Goal: Information Seeking & Learning: Learn about a topic

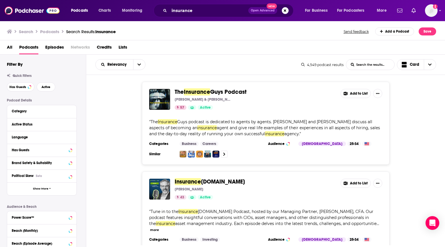
scroll to position [7, 0]
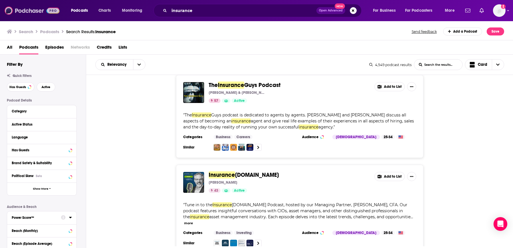
click at [26, 10] on img at bounding box center [32, 10] width 55 height 11
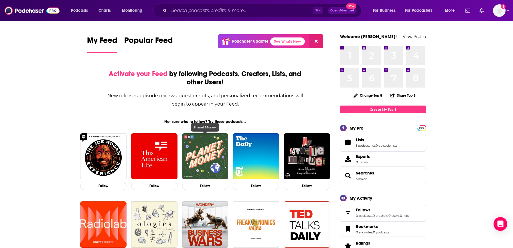
click at [194, 160] on img "Planet Money" at bounding box center [205, 156] width 46 height 46
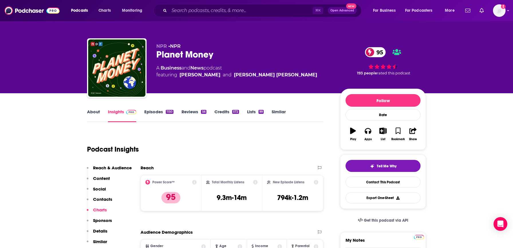
click at [281, 112] on link "Similar" at bounding box center [279, 115] width 14 height 13
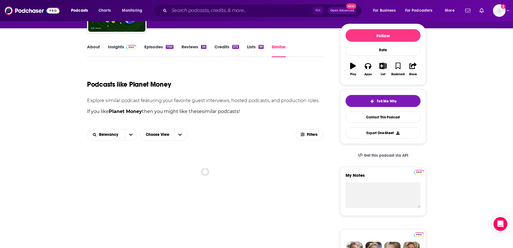
scroll to position [68, 0]
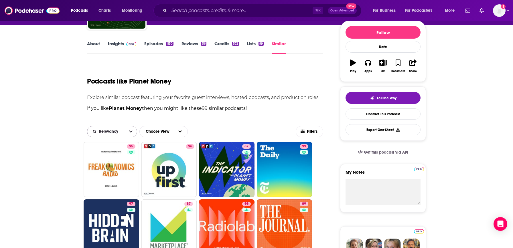
click at [131, 132] on icon "open menu" at bounding box center [130, 132] width 3 height 2
click at [118, 44] on link "Insights" at bounding box center [122, 47] width 28 height 13
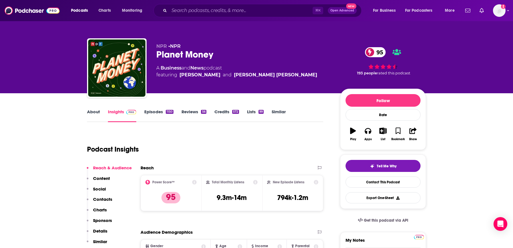
click at [194, 181] on icon at bounding box center [194, 182] width 5 height 5
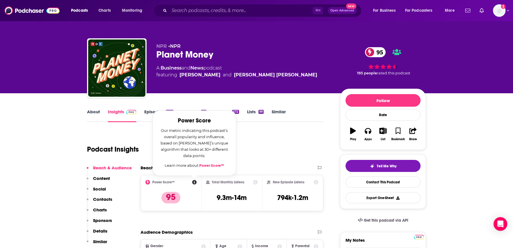
click at [208, 166] on link "Power Score™" at bounding box center [211, 166] width 25 height 5
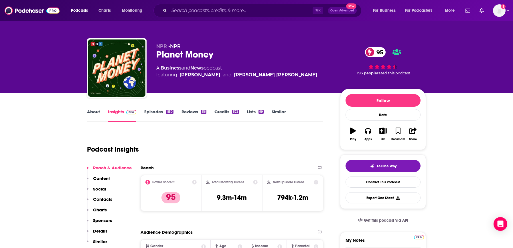
click at [299, 165] on div "Reach" at bounding box center [226, 167] width 171 height 5
click at [282, 108] on div "About Insights Episodes 1150 Reviews 56 Credits 572 Lists 99 Similar" at bounding box center [205, 115] width 236 height 14
click at [282, 112] on link "Similar" at bounding box center [279, 115] width 14 height 13
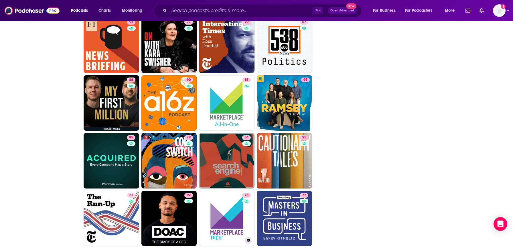
scroll to position [941, 0]
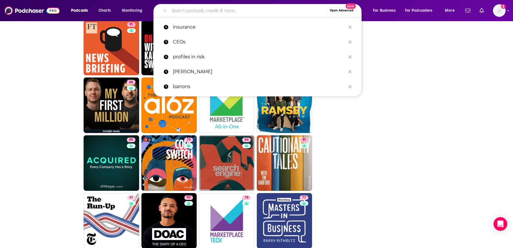
click at [221, 14] on input "Search podcasts, credits, & more..." at bounding box center [248, 10] width 158 height 9
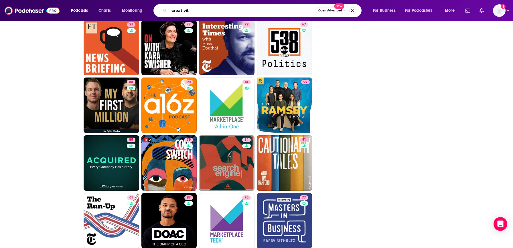
type input "creativity"
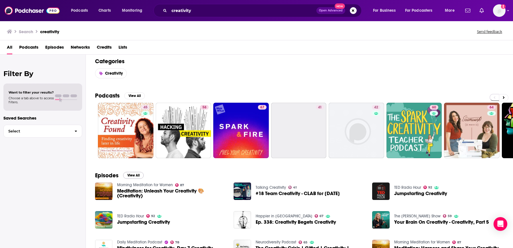
scroll to position [3, 0]
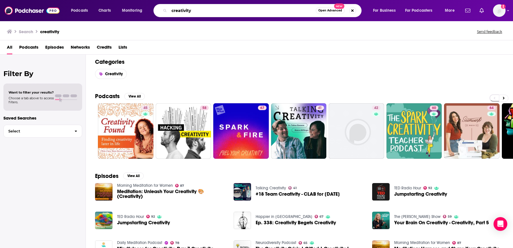
click at [191, 13] on input "creativity" at bounding box center [242, 10] width 147 height 9
type input "adweek"
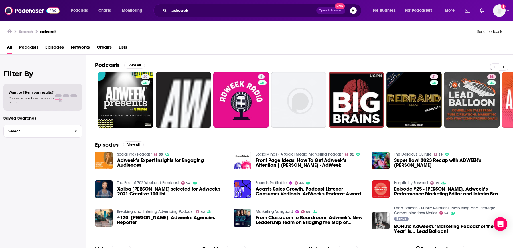
click at [255, 15] on div "adweek Open Advanced New" at bounding box center [258, 10] width 208 height 13
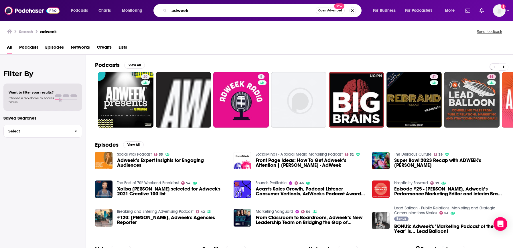
click at [243, 6] on input "adweek" at bounding box center [242, 10] width 147 height 9
type input "economist"
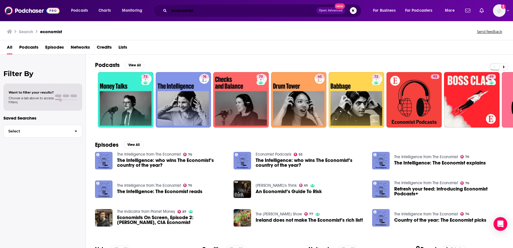
click at [212, 6] on input "economist" at bounding box center [242, 10] width 147 height 9
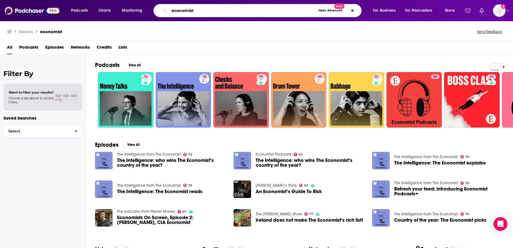
click at [212, 6] on input "economist" at bounding box center [242, 10] width 147 height 9
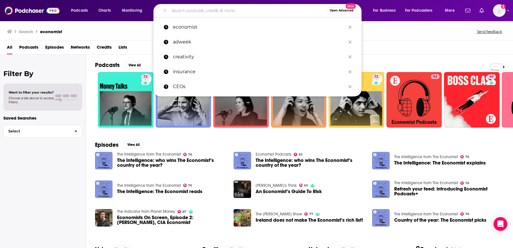
click at [339, 9] on span "Open Advanced" at bounding box center [342, 10] width 24 height 3
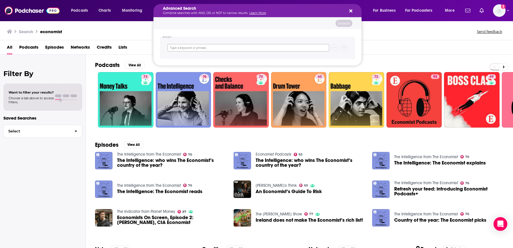
click at [189, 50] on input "Search podcasts, credits, & more..." at bounding box center [249, 47] width 162 height 7
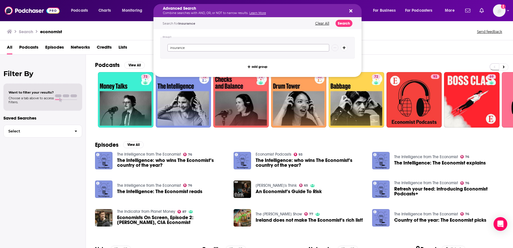
type input "insurance"
click at [348, 20] on button "Search" at bounding box center [344, 23] width 17 height 7
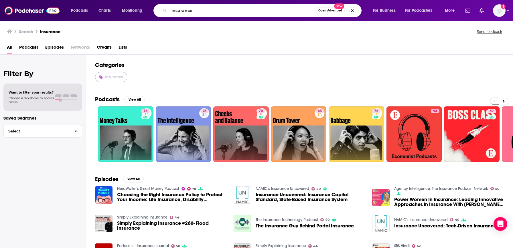
click at [118, 77] on span "Insurance" at bounding box center [114, 77] width 18 height 5
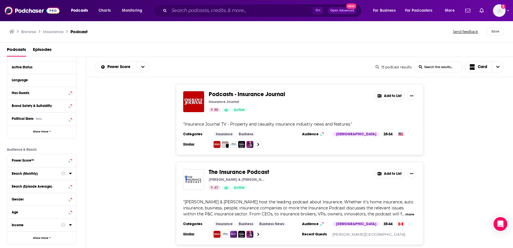
scroll to position [57, 0]
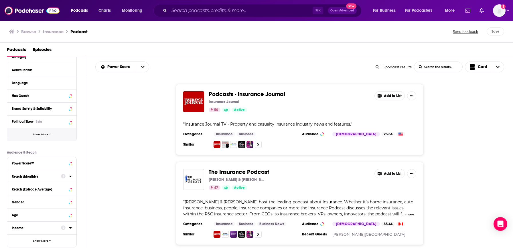
click at [40, 138] on button "Show More" at bounding box center [41, 134] width 69 height 13
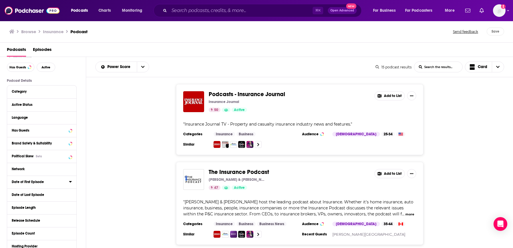
scroll to position [18, 0]
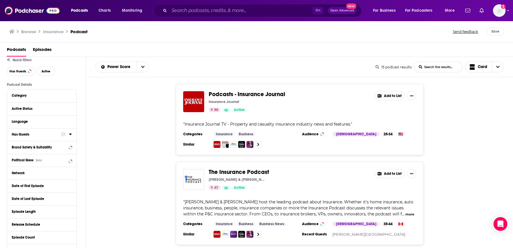
click at [71, 136] on icon at bounding box center [70, 134] width 3 height 5
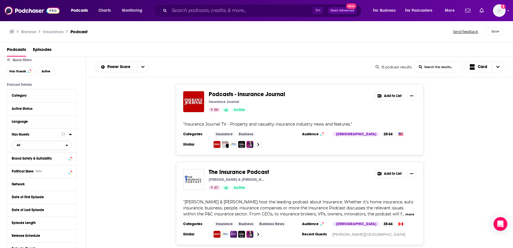
click at [32, 146] on span "All" at bounding box center [39, 145] width 54 height 7
click at [23, 175] on span "Has guests" at bounding box center [32, 173] width 35 height 3
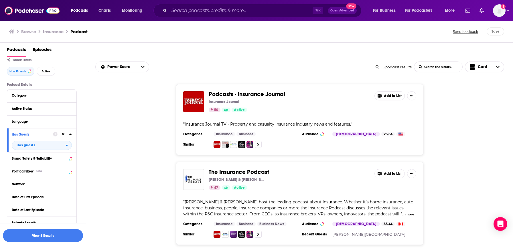
click at [136, 134] on div "Podcasts - Insurance Journal Insurance Journal 50 Active Add to List " Insuranc…" at bounding box center [299, 119] width 427 height 71
click at [49, 232] on button "View 8 Results" at bounding box center [43, 235] width 80 height 13
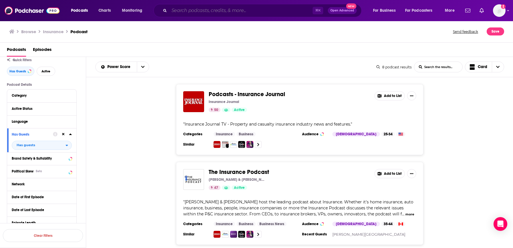
click at [174, 11] on input "Search podcasts, credits, & more..." at bounding box center [241, 10] width 144 height 9
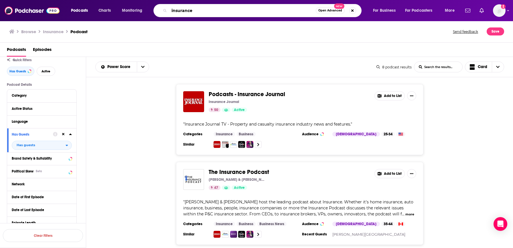
type input "insurance"
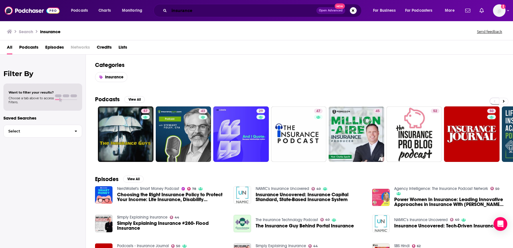
click at [187, 13] on input "insurance" at bounding box center [242, 10] width 147 height 9
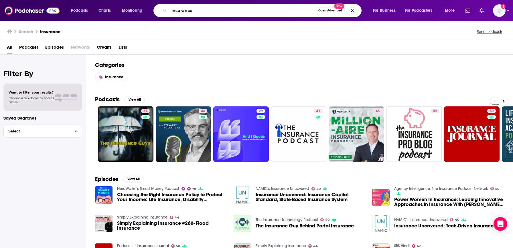
click at [187, 13] on input "insurance" at bounding box center [242, 10] width 147 height 9
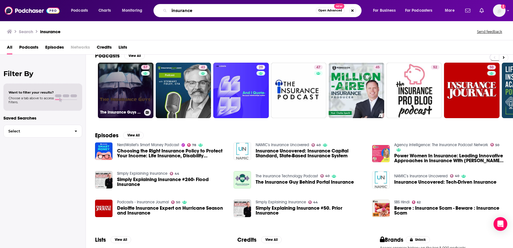
scroll to position [52, 0]
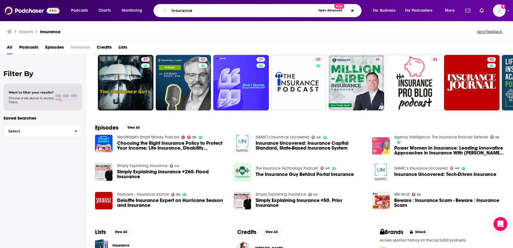
click at [104, 127] on h2 "Episodes" at bounding box center [106, 127] width 23 height 7
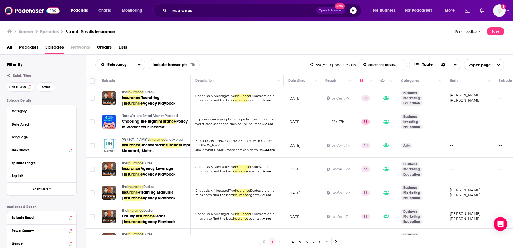
click at [445, 66] on div "550,523 episode results List Search Input Search the results... Table 25 per pa…" at bounding box center [408, 64] width 194 height 11
click at [445, 65] on span "Choose View" at bounding box center [455, 65] width 12 height 10
click at [445, 64] on icon "Choose View" at bounding box center [455, 65] width 3 height 4
click at [445, 64] on icon "open menu" at bounding box center [499, 65] width 4 height 4
click at [445, 64] on icon "close menu" at bounding box center [499, 65] width 4 height 4
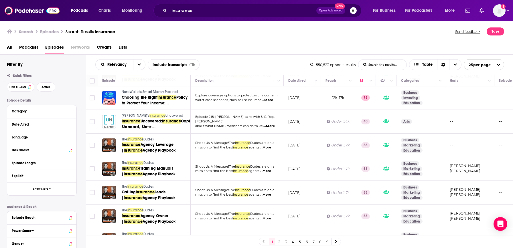
scroll to position [25, 0]
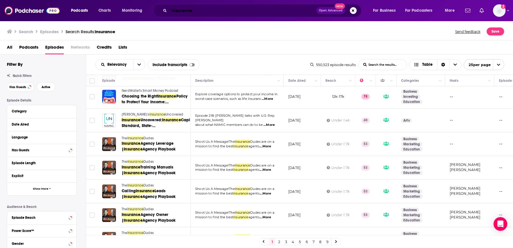
click at [206, 14] on input "insurance" at bounding box center [242, 10] width 147 height 9
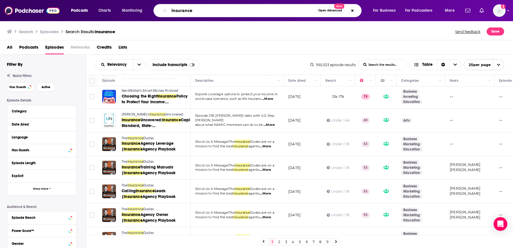
click at [206, 14] on input "insurance" at bounding box center [242, 10] width 147 height 9
click at [29, 44] on span "Podcasts" at bounding box center [28, 49] width 19 height 12
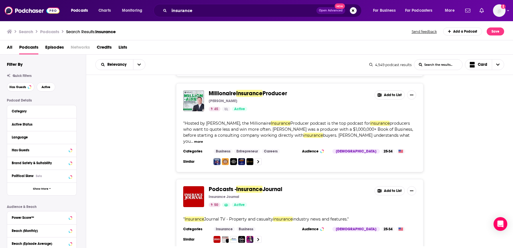
scroll to position [365, 0]
click at [32, 195] on button "Show More" at bounding box center [41, 189] width 69 height 13
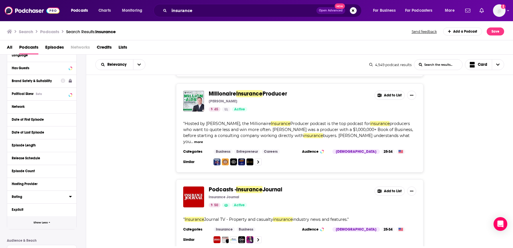
scroll to position [83, 0]
click at [70, 66] on icon at bounding box center [70, 67] width 3 height 5
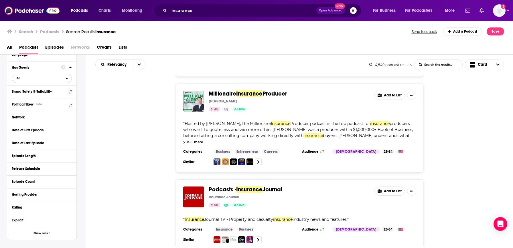
click at [33, 80] on span "All" at bounding box center [39, 77] width 54 height 7
click at [28, 98] on span "Has guests" at bounding box center [32, 97] width 35 height 3
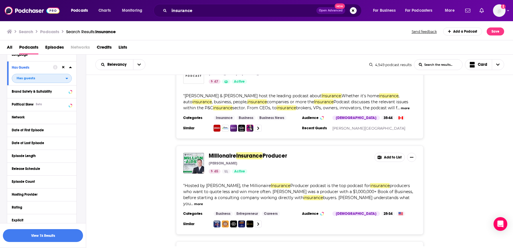
scroll to position [289, 0]
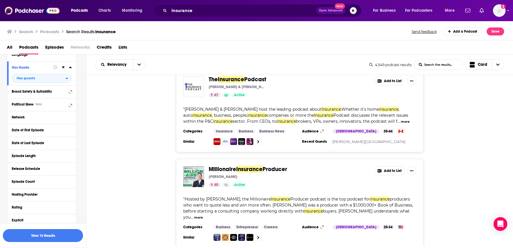
click at [27, 236] on button "View 1k Results" at bounding box center [43, 235] width 80 height 13
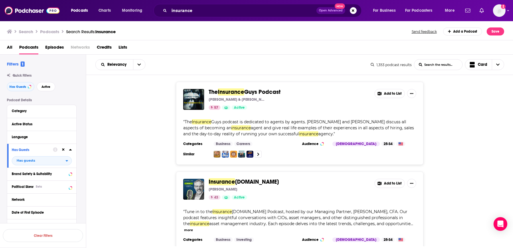
scroll to position [1, 0]
click at [53, 88] on button "Active" at bounding box center [46, 86] width 19 height 9
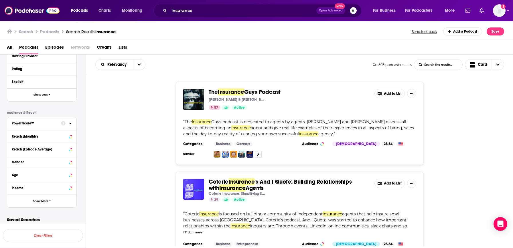
scroll to position [226, 0]
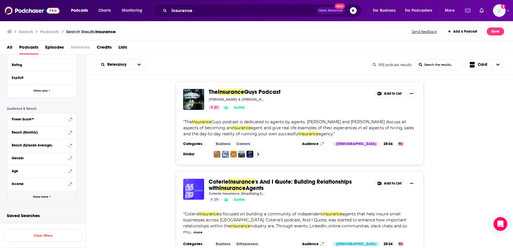
click at [42, 196] on span "Show More" at bounding box center [40, 197] width 15 height 3
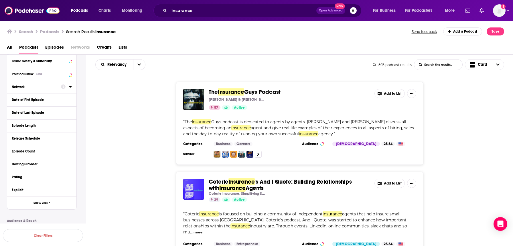
scroll to position [114, 0]
click at [71, 188] on icon at bounding box center [70, 188] width 3 height 5
click at [20, 201] on span "All" at bounding box center [19, 199] width 4 height 3
click at [23, 220] on span "Clean" at bounding box center [30, 218] width 30 height 3
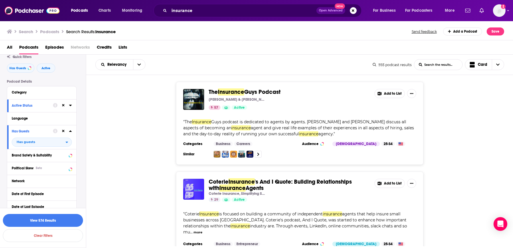
scroll to position [21, 0]
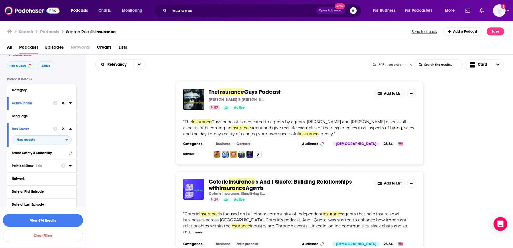
click at [70, 167] on icon at bounding box center [70, 165] width 3 height 1
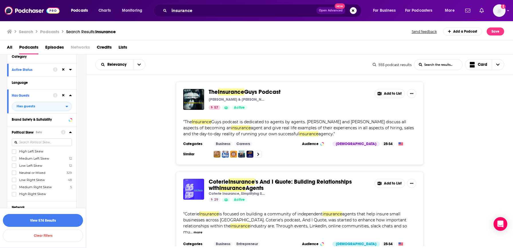
scroll to position [61, 0]
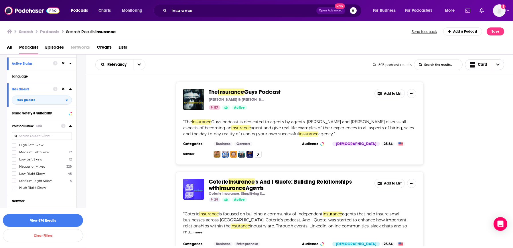
click at [445, 62] on span "Choose View" at bounding box center [498, 65] width 12 height 10
click at [445, 61] on span "Choose View" at bounding box center [498, 65] width 12 height 10
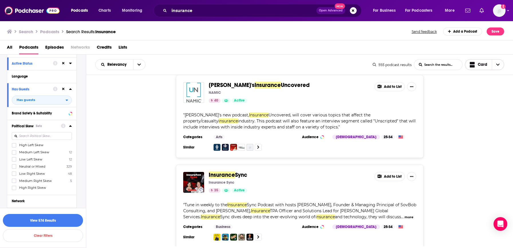
scroll to position [2075, 0]
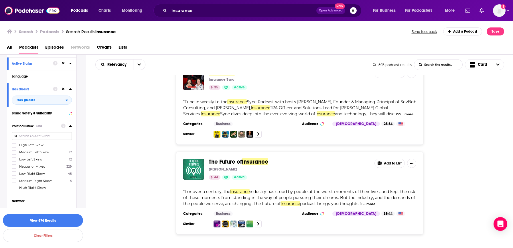
click at [37, 217] on button "View 574 Results" at bounding box center [43, 220] width 80 height 13
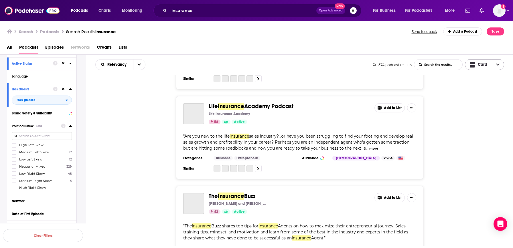
scroll to position [1683, 0]
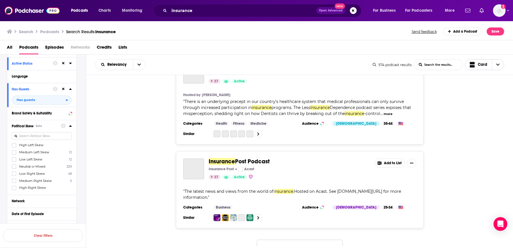
click at [445, 64] on icon "Choose View" at bounding box center [497, 65] width 3 height 4
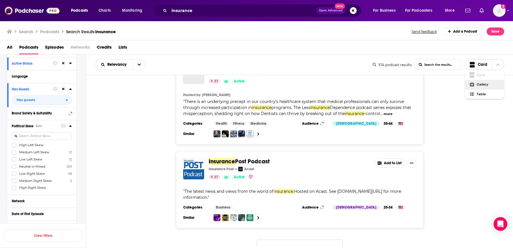
click at [445, 83] on span "Gallery" at bounding box center [488, 84] width 23 height 3
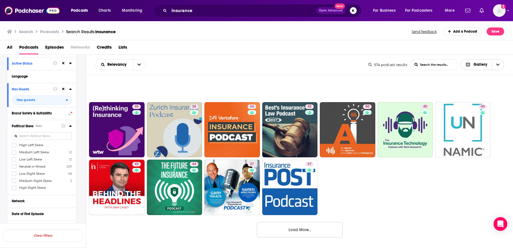
scroll to position [95, 0]
click at [301, 238] on div "57 43 29 47 50 39 58 42 37 39 45 40 54 29 45 38 34 42 50 40 40 42 44 37 37 Load…" at bounding box center [299, 161] width 427 height 172
click at [303, 230] on button "Load More..." at bounding box center [300, 229] width 86 height 15
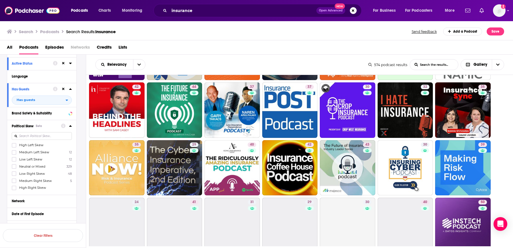
scroll to position [326, 0]
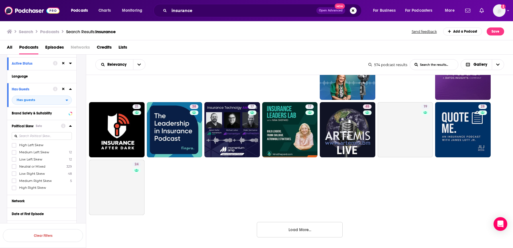
click at [299, 231] on button "Load More..." at bounding box center [300, 229] width 86 height 15
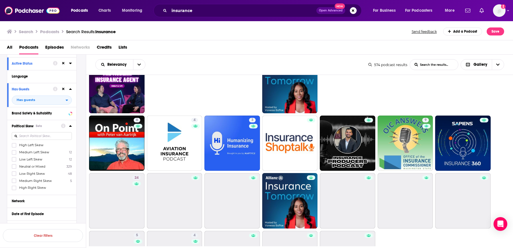
scroll to position [500, 0]
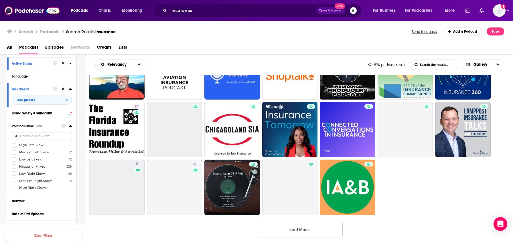
click at [293, 235] on button "Load More..." at bounding box center [300, 229] width 86 height 15
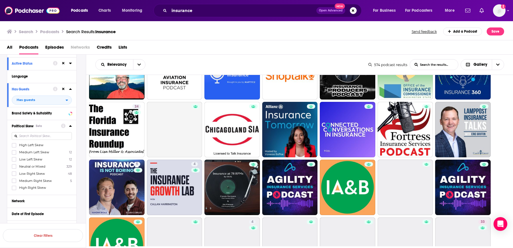
scroll to position [730, 0]
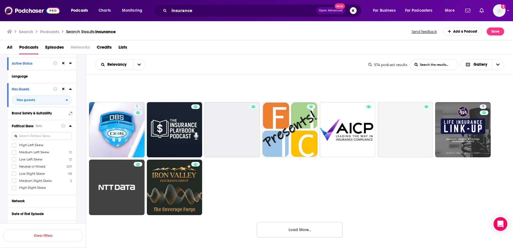
click at [295, 230] on button "Load More..." at bounding box center [300, 229] width 86 height 15
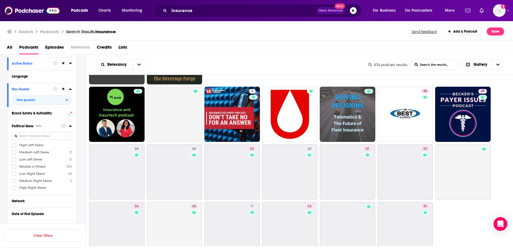
scroll to position [904, 0]
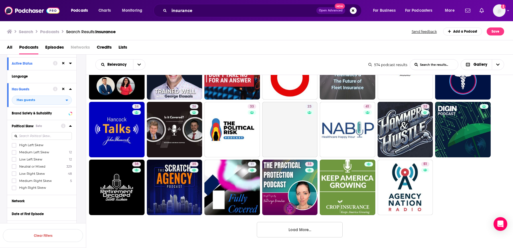
click at [294, 229] on button "Load More..." at bounding box center [300, 229] width 86 height 15
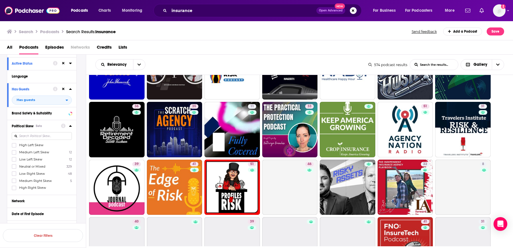
scroll to position [1135, 0]
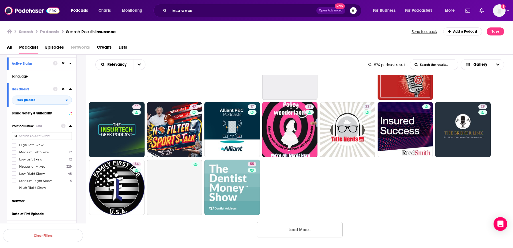
click at [293, 229] on button "Load More..." at bounding box center [300, 229] width 86 height 15
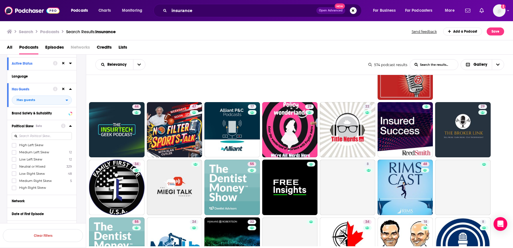
scroll to position [1308, 0]
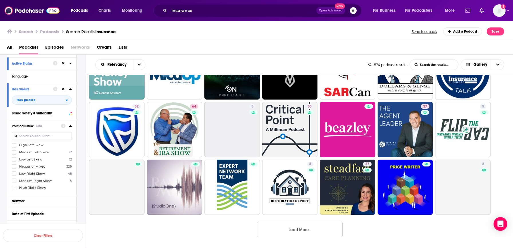
click at [294, 229] on button "Load More..." at bounding box center [300, 229] width 86 height 15
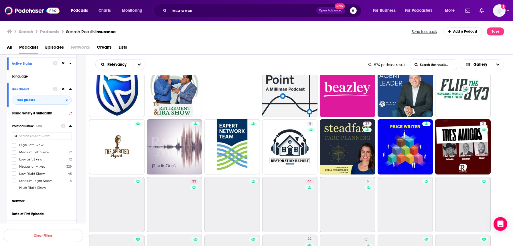
scroll to position [1539, 0]
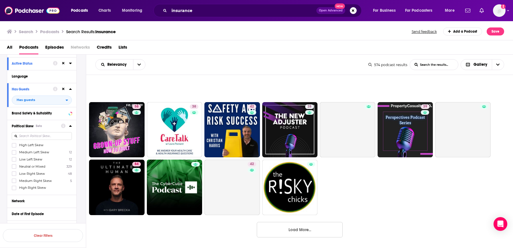
click at [294, 229] on button "Load More..." at bounding box center [300, 229] width 86 height 15
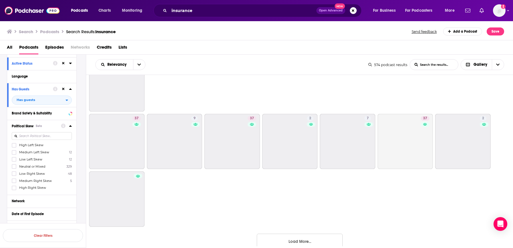
scroll to position [1770, 0]
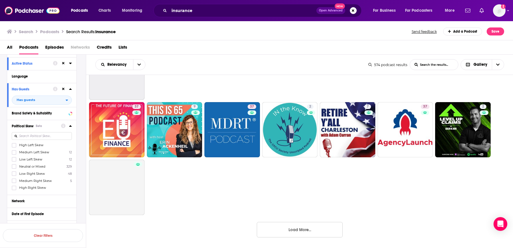
click at [303, 229] on button "Load More..." at bounding box center [300, 229] width 86 height 15
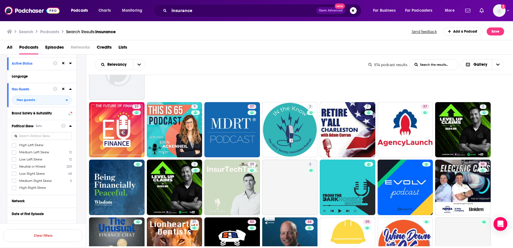
scroll to position [1943, 0]
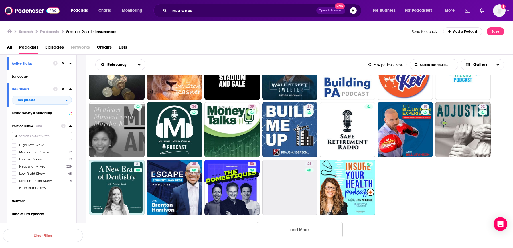
click at [288, 233] on button "Load More..." at bounding box center [300, 229] width 86 height 15
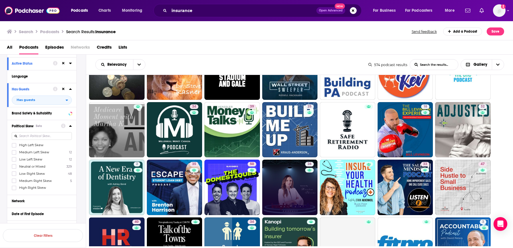
scroll to position [2174, 0]
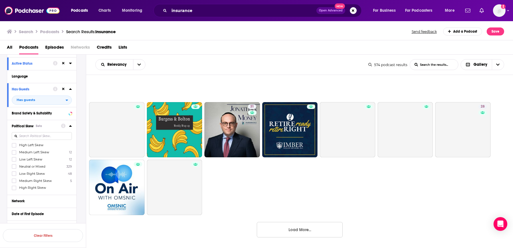
click at [298, 229] on button "Load More..." at bounding box center [300, 229] width 86 height 15
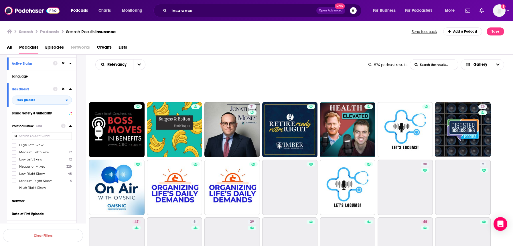
scroll to position [2347, 0]
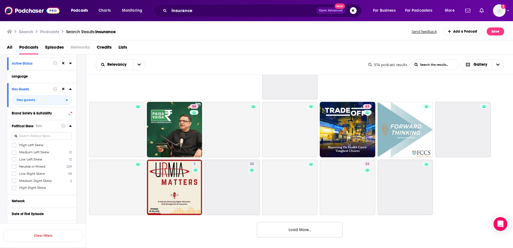
click at [298, 229] on button "Load More..." at bounding box center [300, 229] width 86 height 15
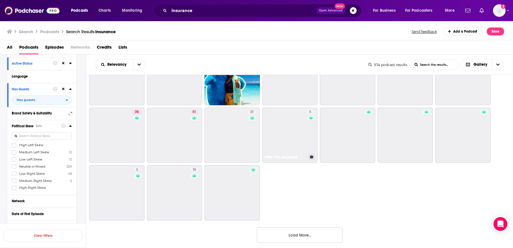
scroll to position [2578, 0]
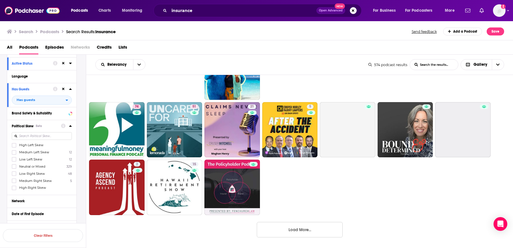
click at [291, 236] on button "Load More..." at bounding box center [300, 229] width 86 height 15
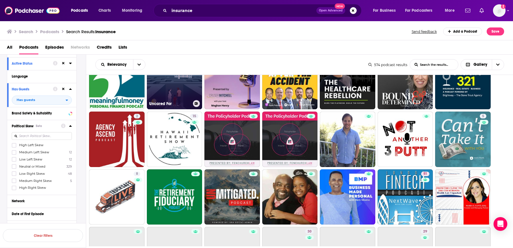
scroll to position [2751, 0]
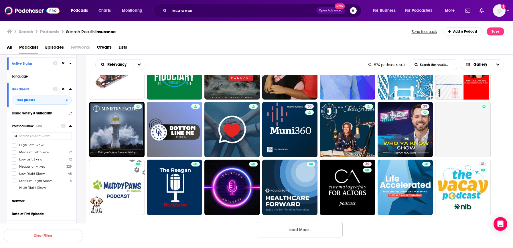
click at [285, 228] on button "Load More..." at bounding box center [300, 229] width 86 height 15
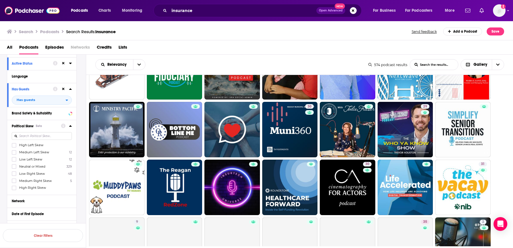
scroll to position [2982, 0]
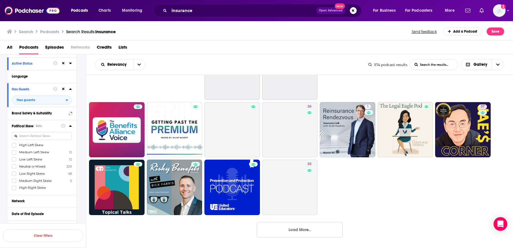
click at [285, 226] on button "Load More..." at bounding box center [300, 229] width 86 height 15
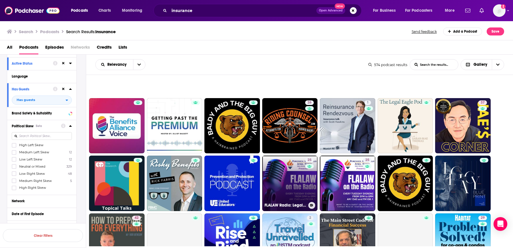
scroll to position [3213, 0]
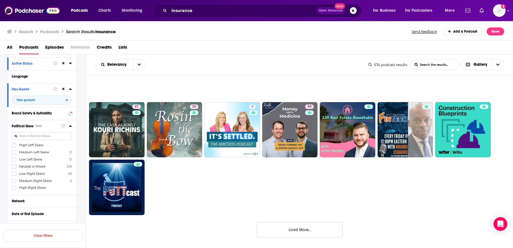
click at [294, 232] on button "Load More..." at bounding box center [300, 229] width 86 height 15
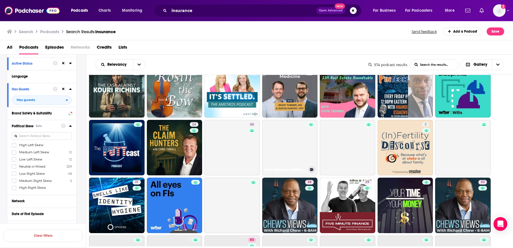
scroll to position [3386, 0]
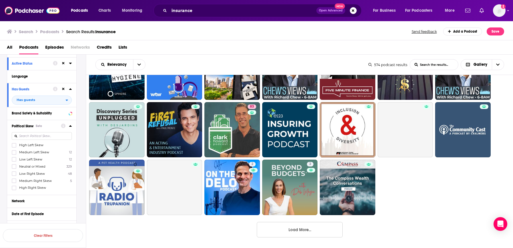
click at [291, 243] on div "57 43 29 47 50 39 58 42 37 39 45 40 54 29 45 38 34 42 50 40 40 42 44 37 37 30 3…" at bounding box center [299, 161] width 427 height 172
click at [292, 230] on button "Load More..." at bounding box center [300, 229] width 86 height 15
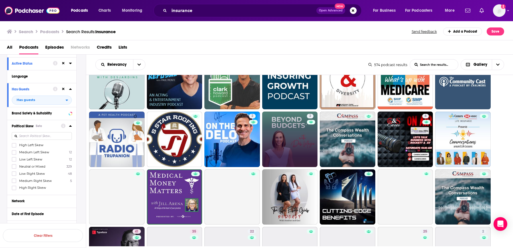
scroll to position [3617, 0]
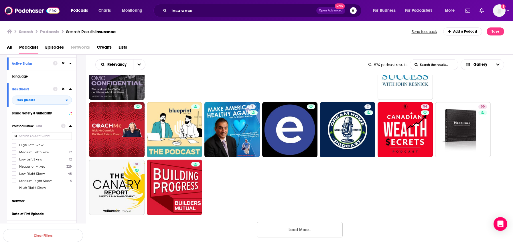
click at [296, 234] on button "Load More..." at bounding box center [300, 229] width 86 height 15
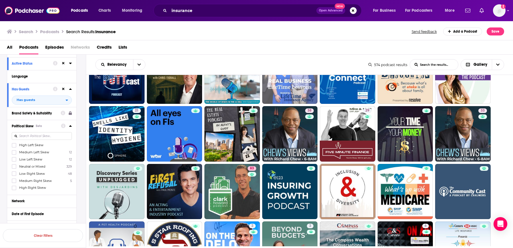
scroll to position [3791, 0]
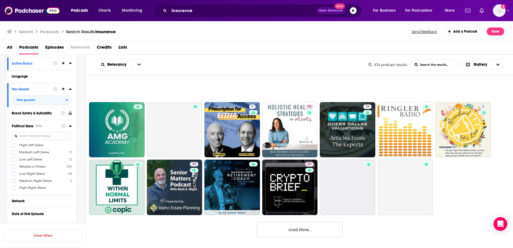
click at [299, 227] on button "Load More..." at bounding box center [300, 229] width 86 height 15
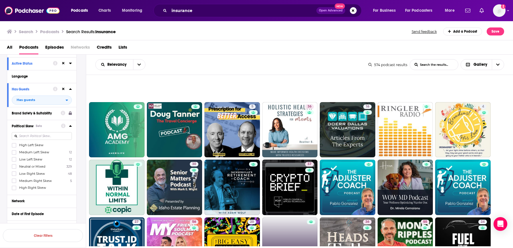
scroll to position [4022, 0]
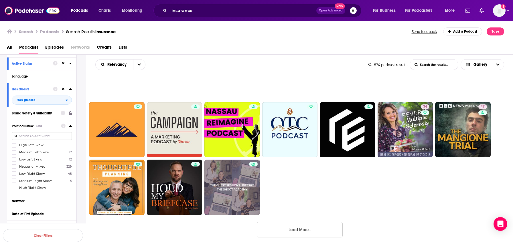
click at [290, 229] on button "Load More..." at bounding box center [300, 229] width 86 height 15
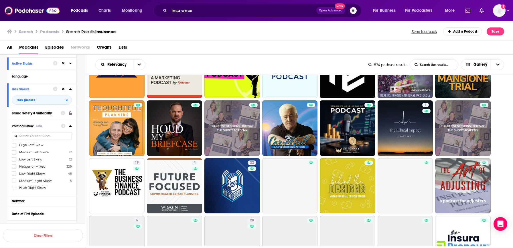
scroll to position [4195, 0]
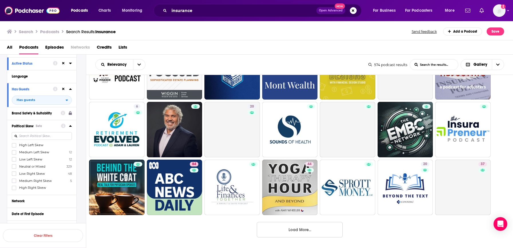
click at [290, 229] on button "Load More..." at bounding box center [300, 229] width 86 height 15
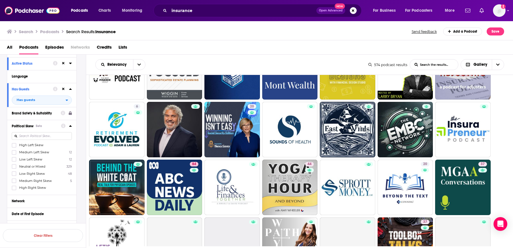
scroll to position [4426, 0]
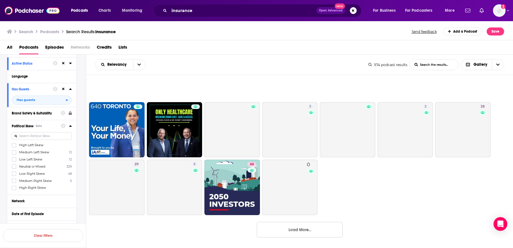
click at [290, 229] on button "Load More..." at bounding box center [300, 229] width 86 height 15
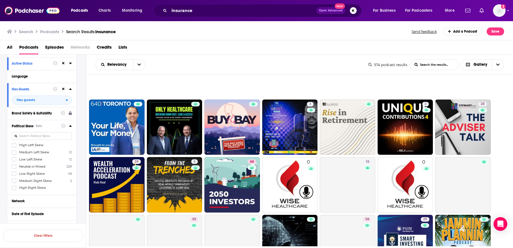
scroll to position [4599, 0]
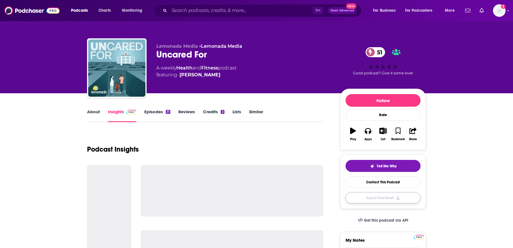
click at [381, 199] on button "Export One-Sheet" at bounding box center [383, 197] width 75 height 11
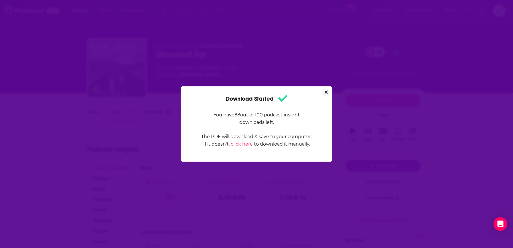
click at [327, 91] on icon "Close" at bounding box center [326, 92] width 3 height 5
